Goal: Find specific page/section: Find specific page/section

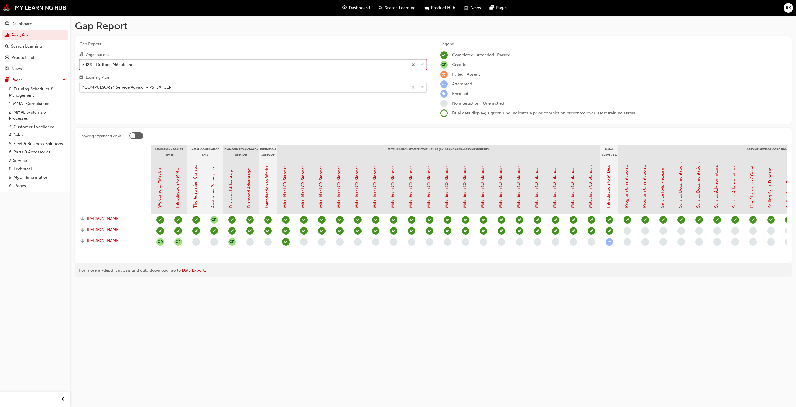
click at [425, 66] on div at bounding box center [417, 65] width 18 height 10
click at [83, 66] on input "Organisations option S428 - Duttons Mitsubishi, selected. 0 results available. …" at bounding box center [82, 64] width 1 height 5
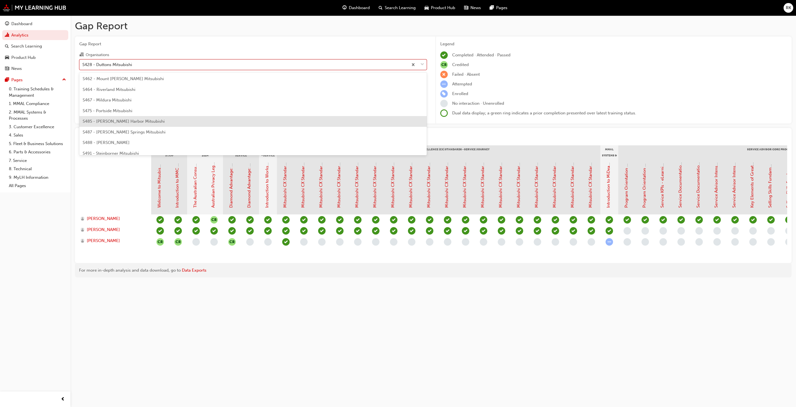
scroll to position [1268, 0]
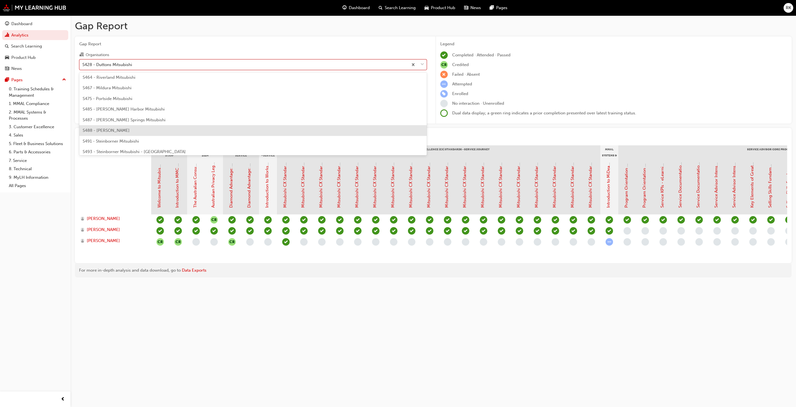
click at [104, 131] on span "S488 - [PERSON_NAME]" at bounding box center [106, 130] width 47 height 5
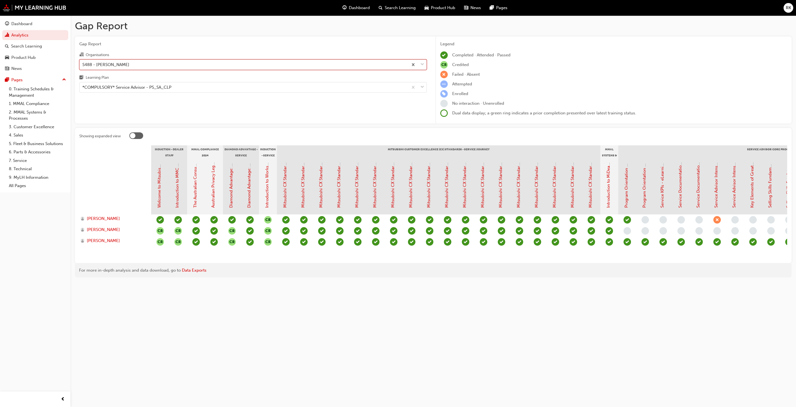
click at [420, 67] on div at bounding box center [417, 65] width 18 height 10
click at [83, 67] on input "Organisations option S488 - [PERSON_NAME], selected. 0 results available. Selec…" at bounding box center [82, 64] width 1 height 5
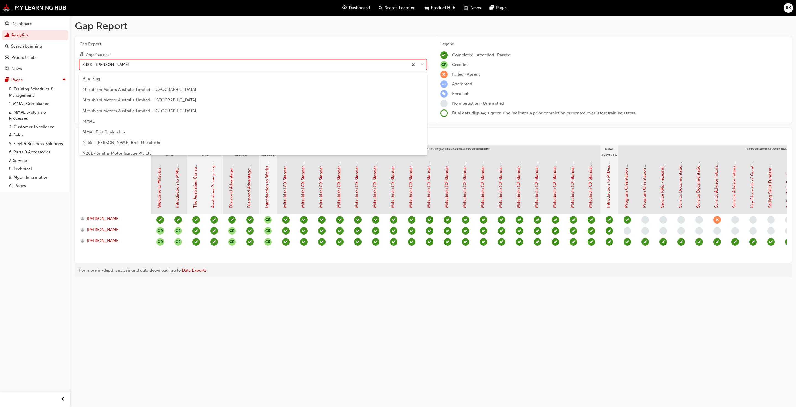
scroll to position [1252, 0]
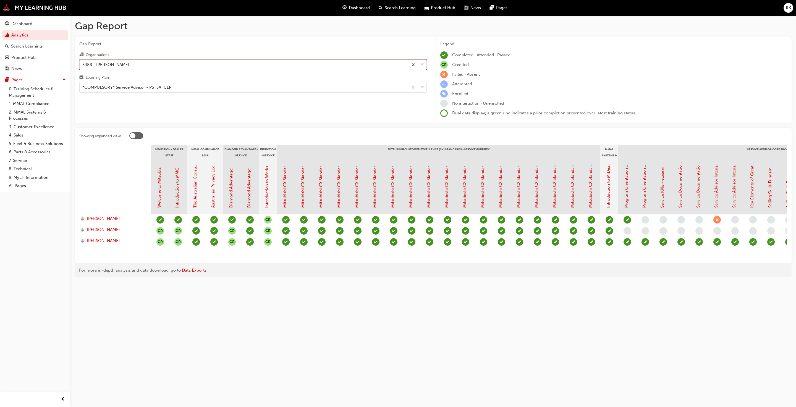
click at [421, 66] on span "down-icon" at bounding box center [423, 64] width 4 height 7
click at [83, 66] on input "Organisations option S488 - [PERSON_NAME], selected. 0 results available. Selec…" at bounding box center [82, 64] width 1 height 5
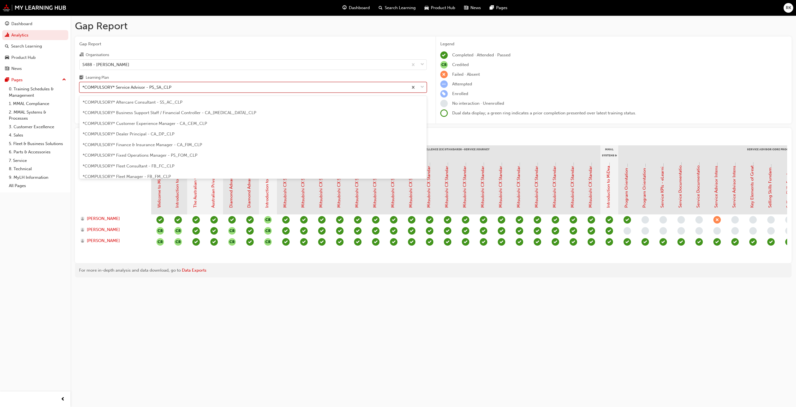
click at [421, 88] on span "down-icon" at bounding box center [423, 87] width 4 height 7
click at [83, 88] on input "Learning Plan option *COMPULSORY* Service Advisor - PS_SA_CLP, selected. option…" at bounding box center [82, 87] width 1 height 5
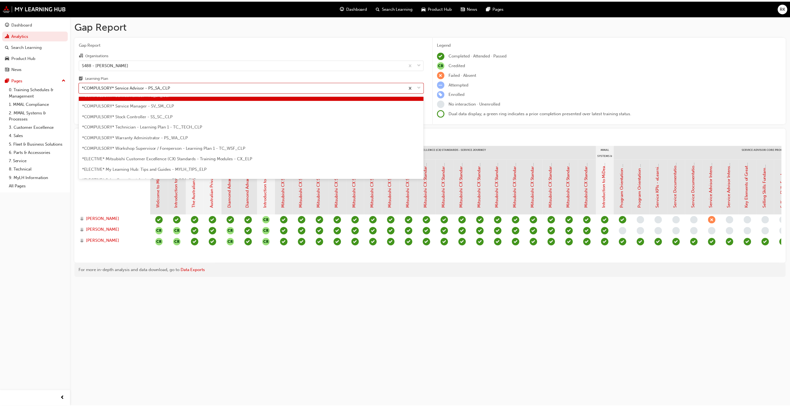
scroll to position [207, 0]
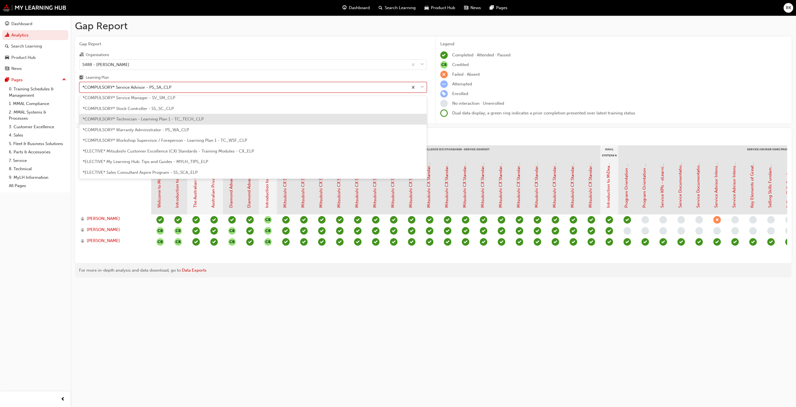
click at [150, 120] on span "*COMPULSORY* Technician - Learning Plan 1 - TC_TECH_CLP" at bounding box center [143, 119] width 121 height 5
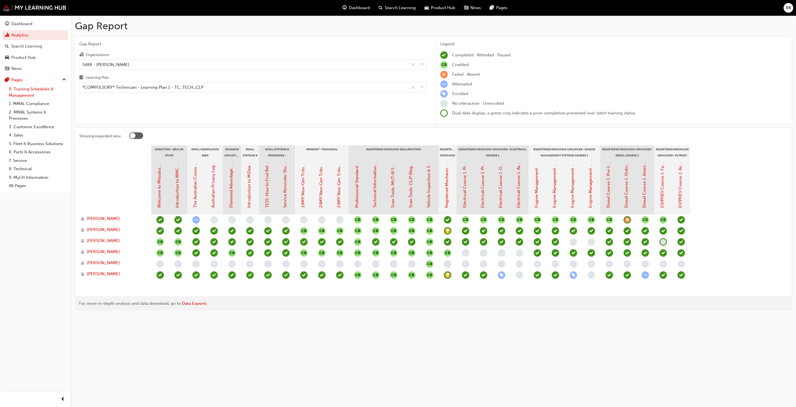
click at [19, 95] on link "0. Training Schedules & Management" at bounding box center [38, 92] width 62 height 15
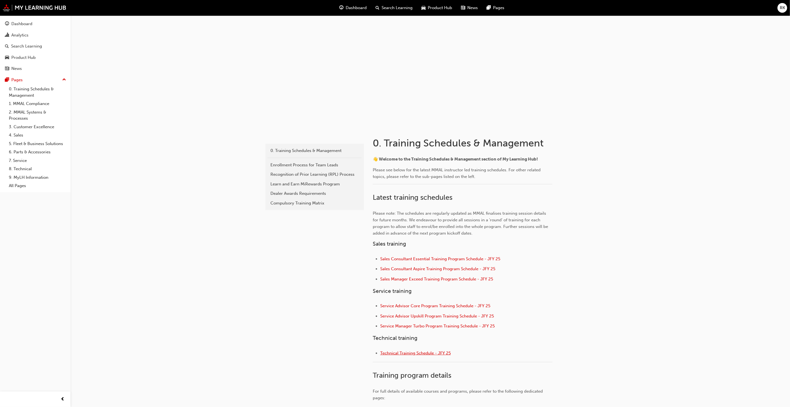
click at [406, 351] on span "Technical Training Schedule - JFY 25" at bounding box center [415, 353] width 71 height 5
